Goal: Task Accomplishment & Management: Use online tool/utility

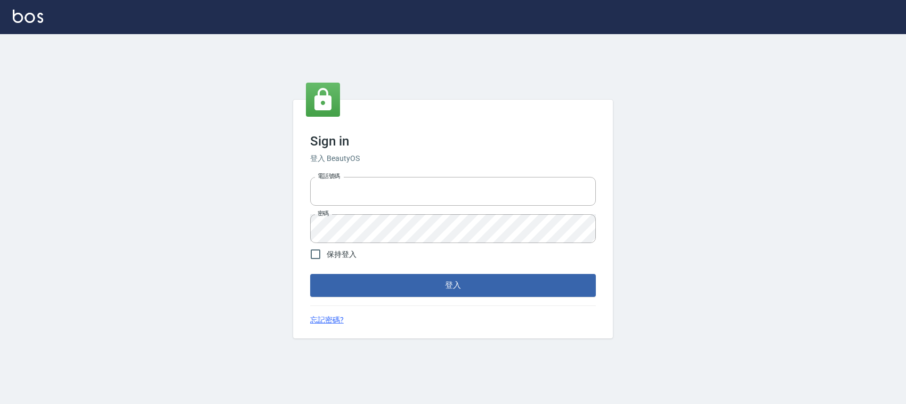
type input "0228335030"
click at [332, 259] on span "保持登入" at bounding box center [342, 254] width 30 height 11
click at [327, 259] on input "保持登入" at bounding box center [315, 254] width 22 height 22
checkbox input "true"
click at [336, 281] on button "登入" at bounding box center [453, 285] width 286 height 22
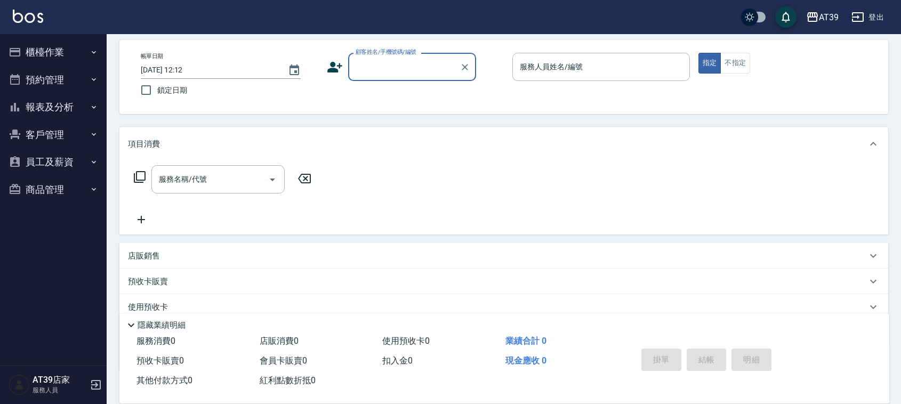
scroll to position [114, 0]
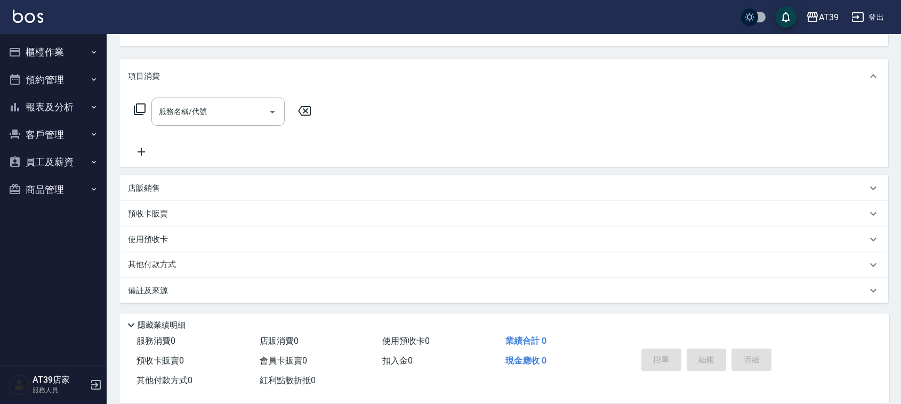
click at [151, 192] on p "店販銷售" at bounding box center [144, 188] width 32 height 11
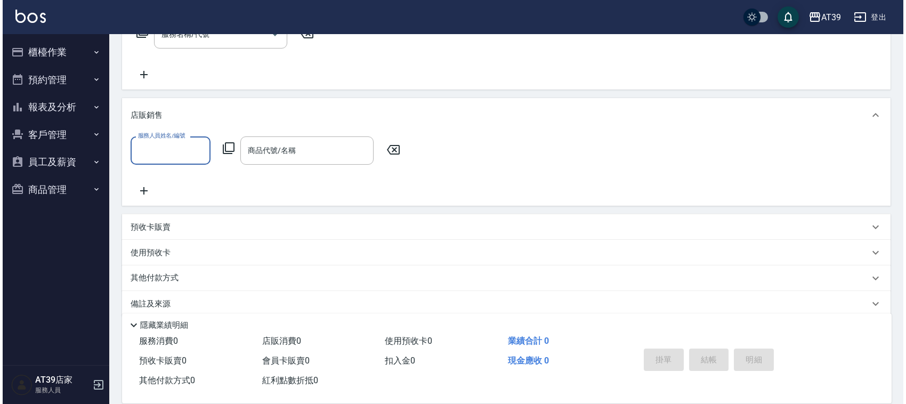
scroll to position [204, 0]
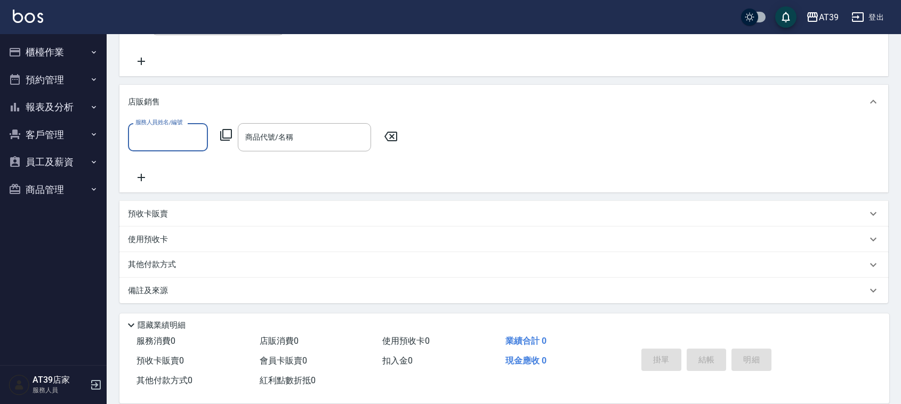
click at [179, 141] on input "服務人員姓名/編號" at bounding box center [168, 137] width 70 height 19
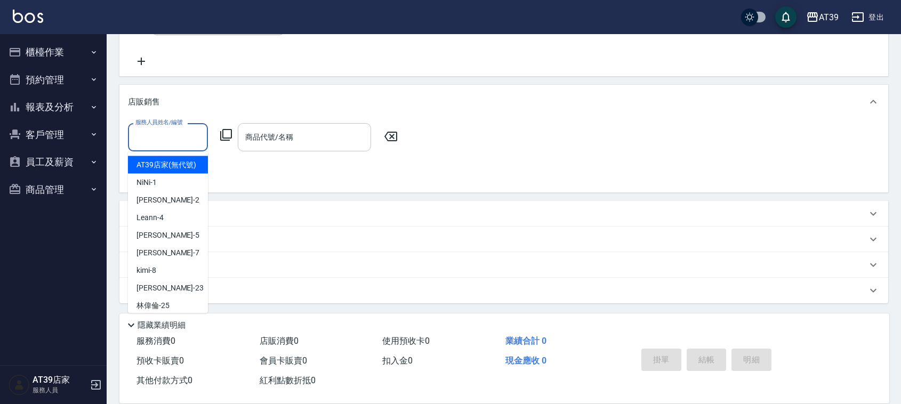
click at [259, 148] on div "商品代號/名稱" at bounding box center [304, 137] width 133 height 28
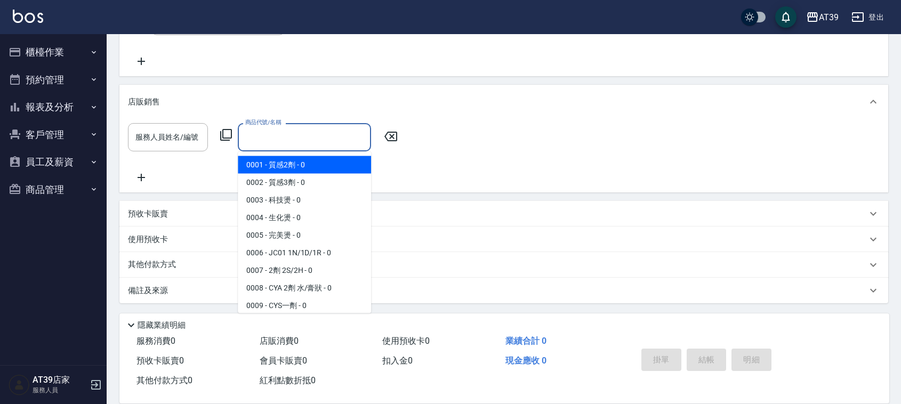
click at [228, 135] on icon at bounding box center [226, 134] width 13 height 13
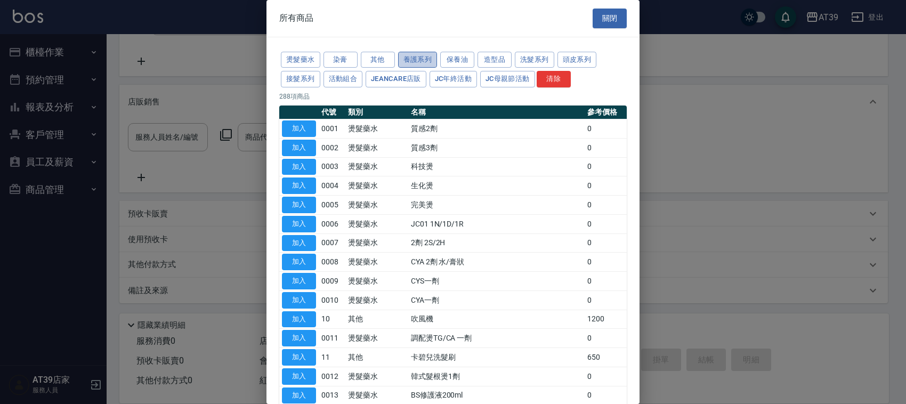
click at [433, 61] on button "養護系列" at bounding box center [417, 60] width 39 height 17
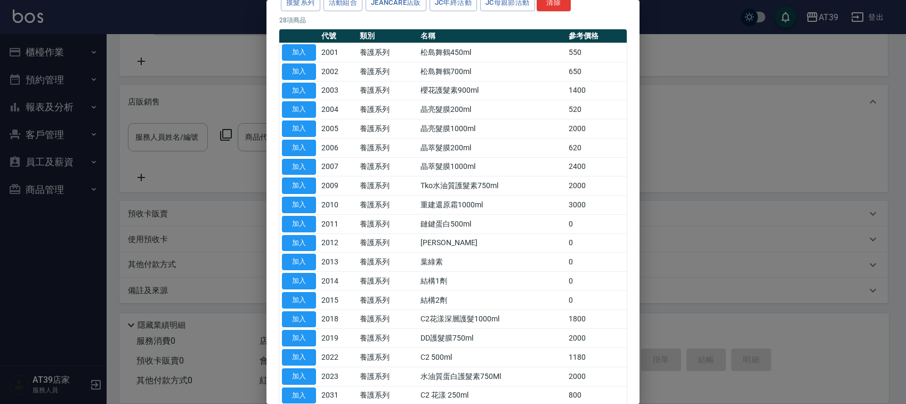
scroll to position [0, 0]
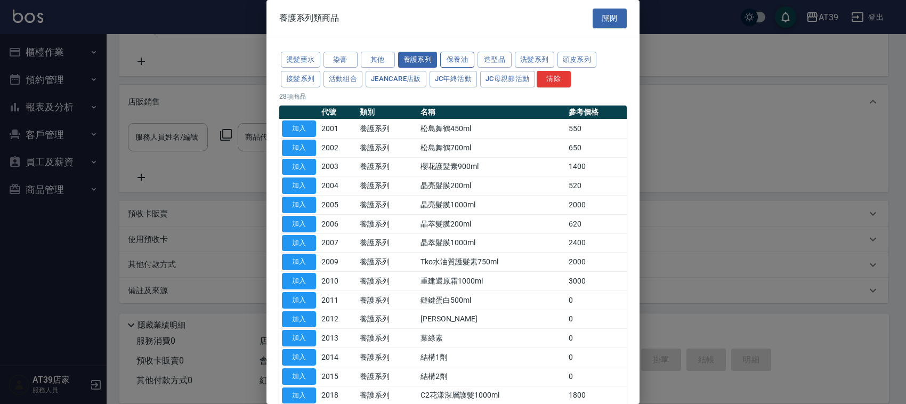
click at [441, 60] on button "保養油" at bounding box center [457, 60] width 34 height 17
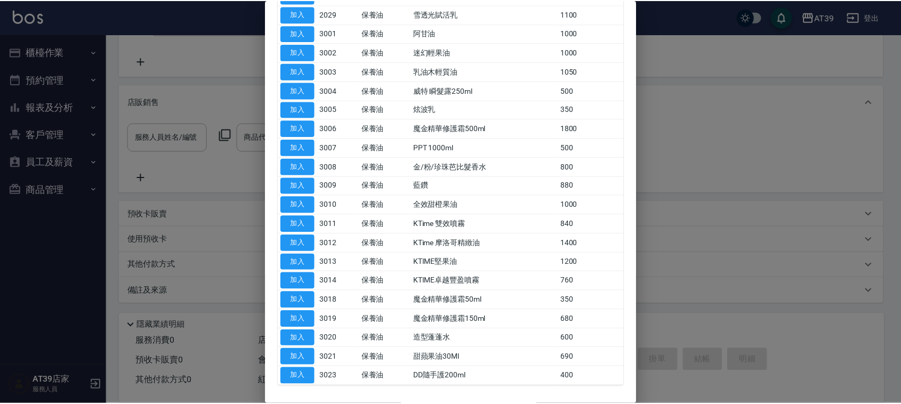
scroll to position [176, 0]
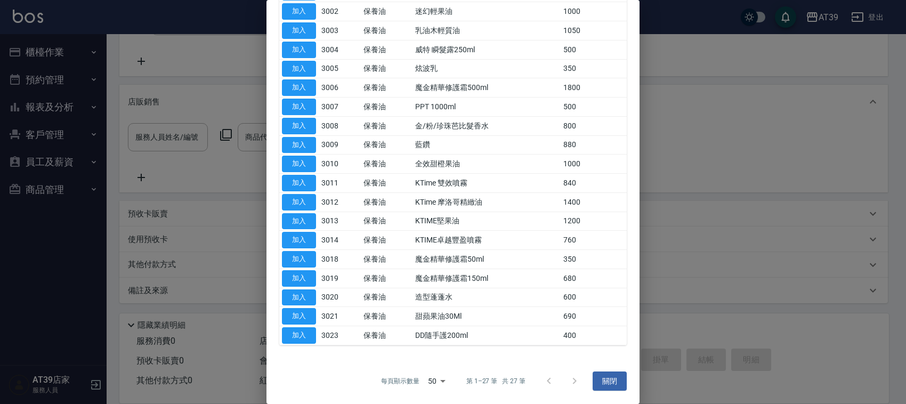
click at [718, 145] on div at bounding box center [453, 202] width 906 height 404
click at [606, 384] on button "關閉" at bounding box center [610, 382] width 34 height 20
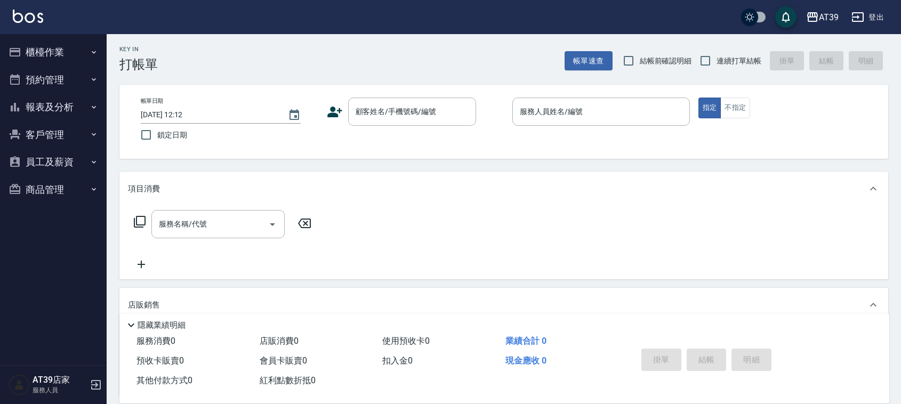
scroll to position [0, 0]
click at [428, 117] on div "顧客姓名/手機號碼/編號 顧客姓名/手機號碼/編號" at bounding box center [412, 113] width 128 height 28
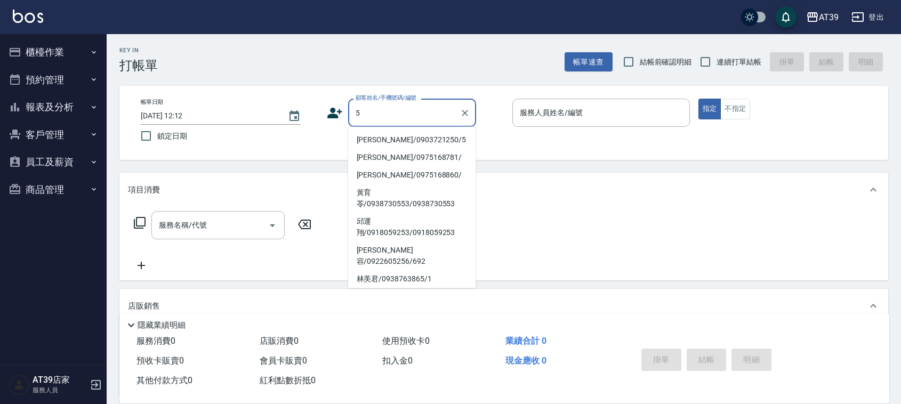
click at [428, 133] on li "Alan/0903721250/5" at bounding box center [412, 140] width 128 height 18
type input "Alan/0903721250/5"
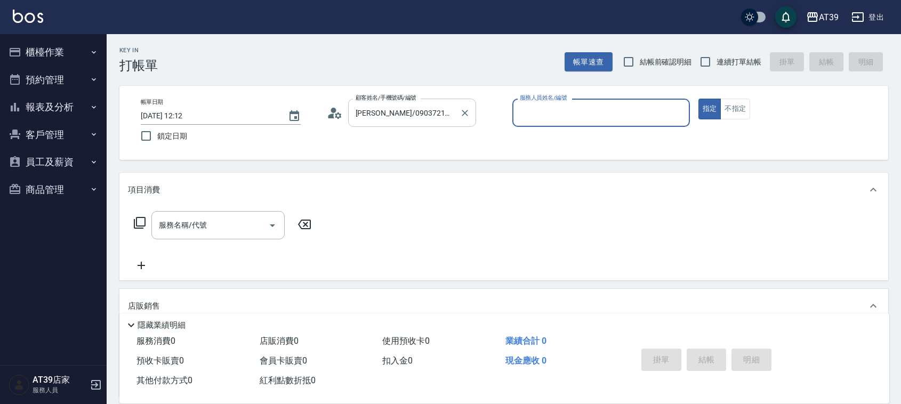
type input "愷爾-5"
click at [727, 104] on button "不指定" at bounding box center [735, 109] width 30 height 21
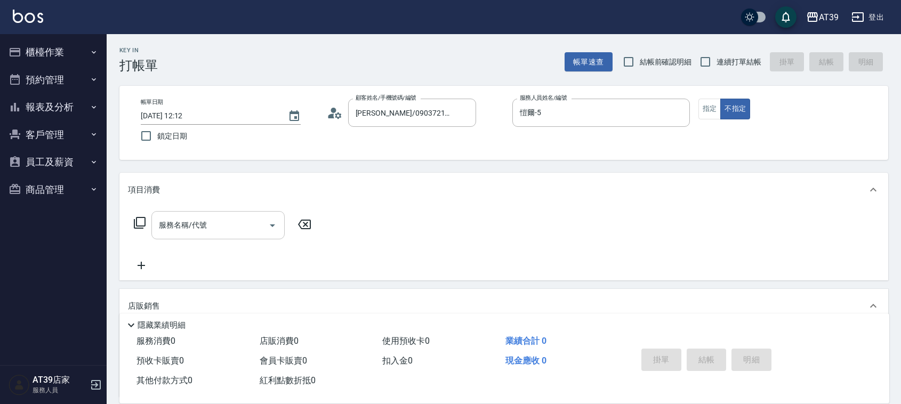
click at [222, 234] on input "服務名稱/代號" at bounding box center [210, 225] width 108 height 19
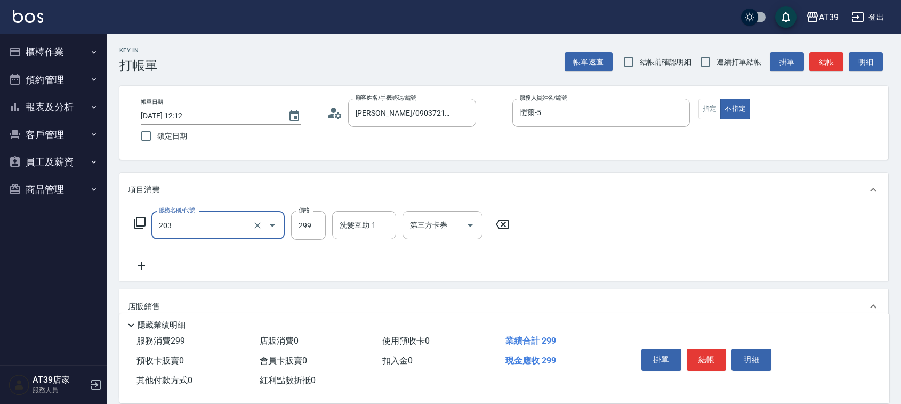
type input "B級洗+剪(203)"
type input "400"
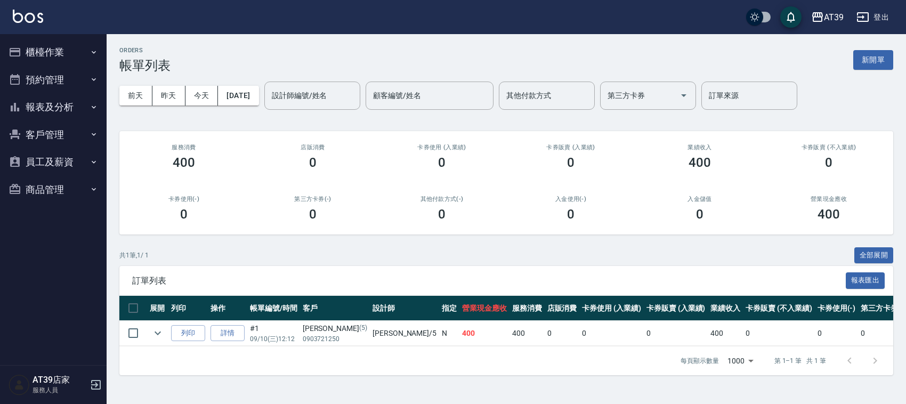
click at [30, 18] on img at bounding box center [28, 16] width 30 height 13
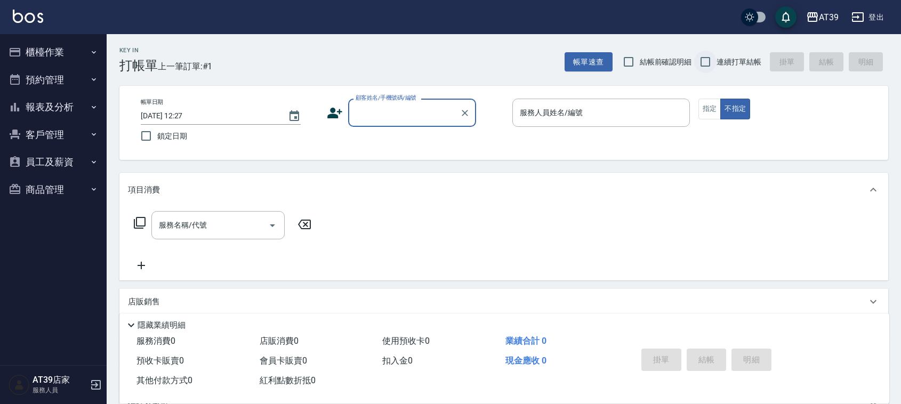
click at [702, 67] on input "連續打單結帳" at bounding box center [705, 62] width 22 height 22
checkbox input "true"
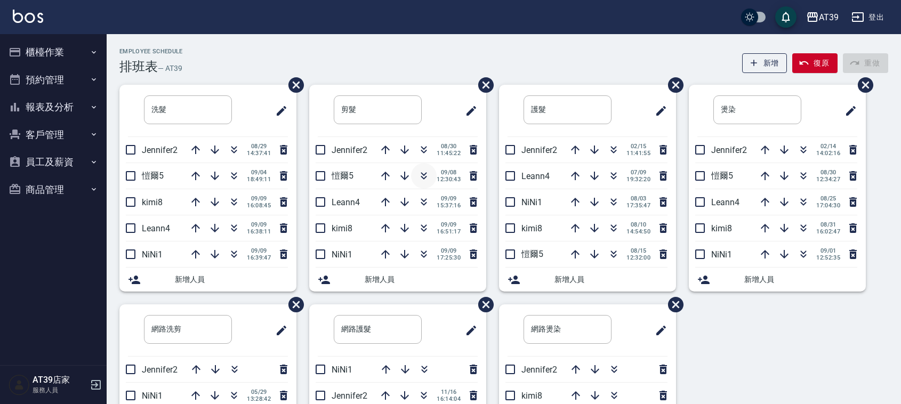
click at [422, 171] on icon "button" at bounding box center [423, 176] width 13 height 13
click at [427, 201] on icon "button" at bounding box center [423, 202] width 13 height 13
